Goal: Check status: Check status

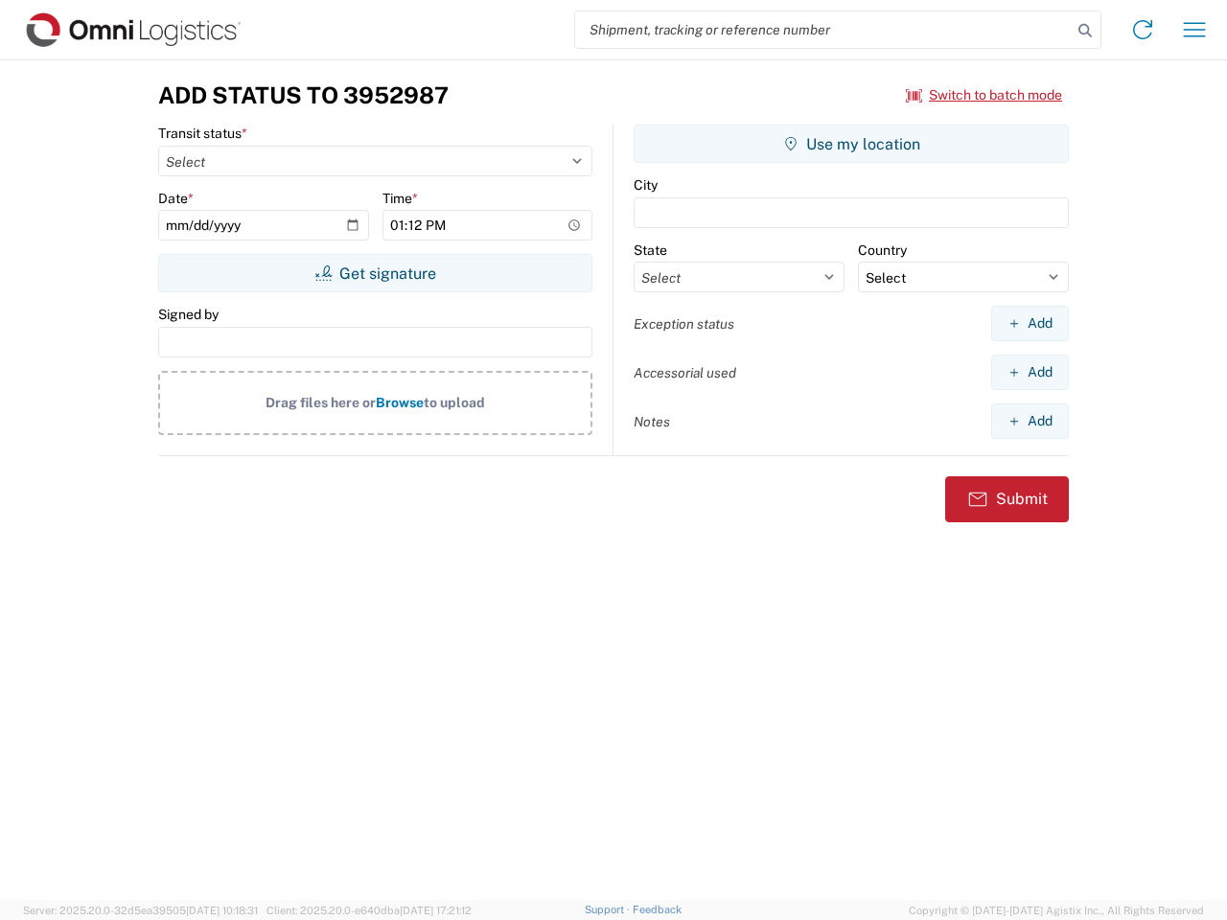
click at [823, 30] on input "search" at bounding box center [823, 30] width 496 height 36
click at [1085, 31] on icon at bounding box center [1085, 30] width 27 height 27
click at [1142, 30] on icon at bounding box center [1142, 29] width 31 height 31
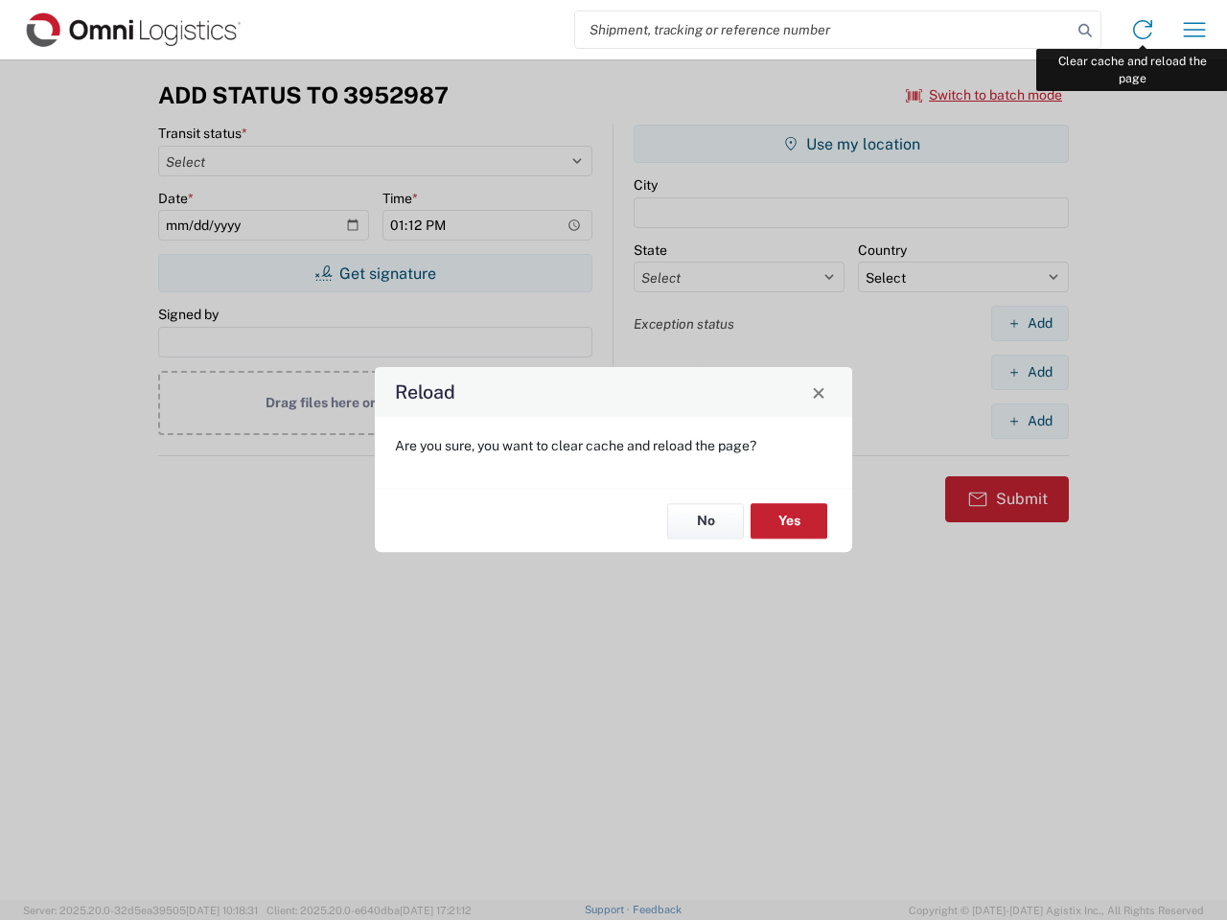
click at [1194, 30] on div "Reload Are you sure, you want to clear cache and reload the page? No Yes" at bounding box center [613, 460] width 1227 height 920
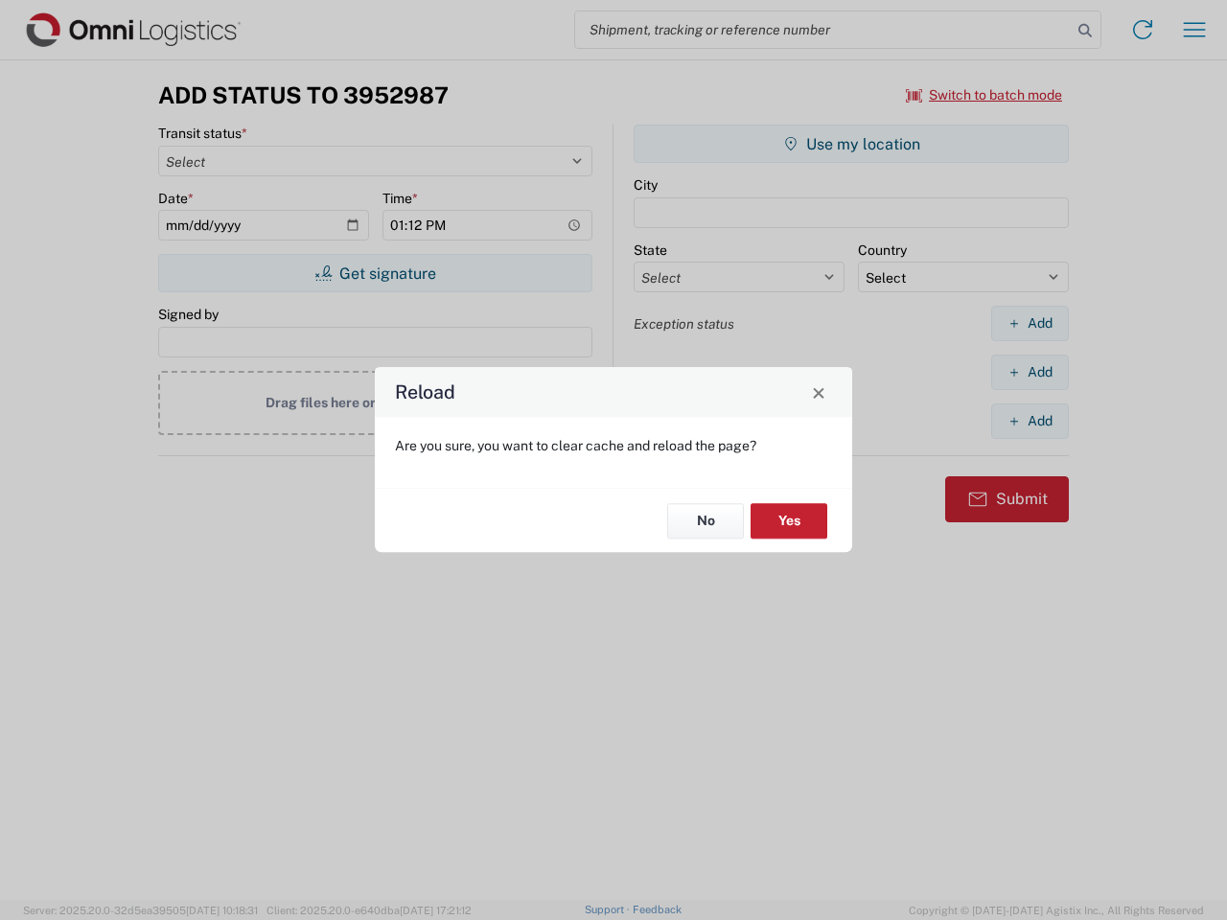
click at [984, 95] on div "Reload Are you sure, you want to clear cache and reload the page? No Yes" at bounding box center [613, 460] width 1227 height 920
click at [375, 273] on div "Reload Are you sure, you want to clear cache and reload the page? No Yes" at bounding box center [613, 460] width 1227 height 920
click at [851, 144] on div "Reload Are you sure, you want to clear cache and reload the page? No Yes" at bounding box center [613, 460] width 1227 height 920
click at [1029, 323] on div "Reload Are you sure, you want to clear cache and reload the page? No Yes" at bounding box center [613, 460] width 1227 height 920
click at [1029, 372] on div "Reload Are you sure, you want to clear cache and reload the page? No Yes" at bounding box center [613, 460] width 1227 height 920
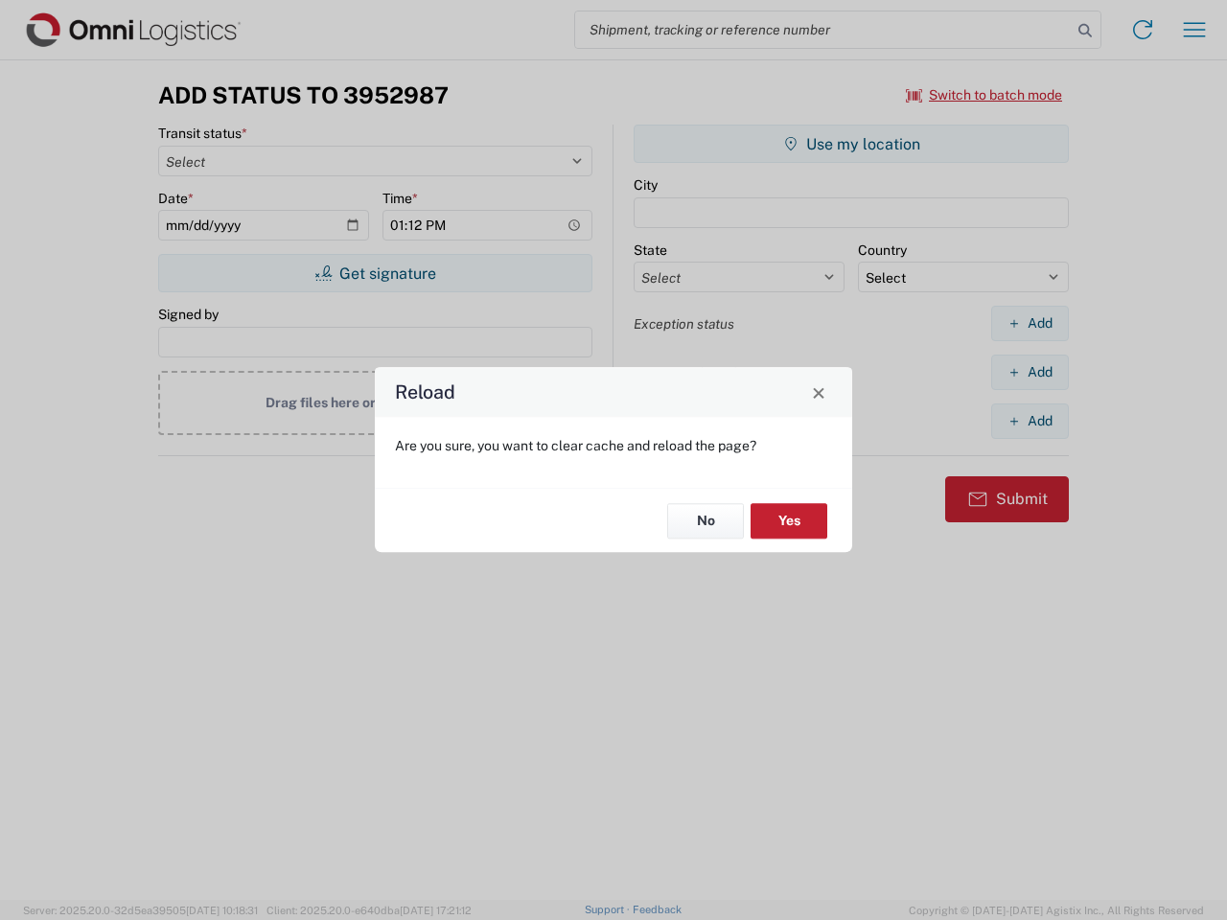
click at [1029, 421] on div "Reload Are you sure, you want to clear cache and reload the page? No Yes" at bounding box center [613, 460] width 1227 height 920
